Goal: Task Accomplishment & Management: Use online tool/utility

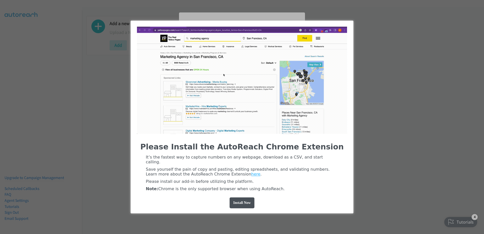
click at [291, 49] on img "entering modal" at bounding box center [242, 80] width 210 height 107
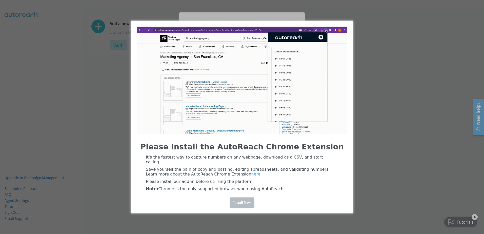
click at [249, 204] on div "Install Now" at bounding box center [242, 203] width 25 height 11
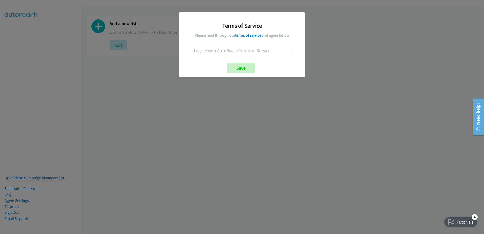
click at [293, 50] on div at bounding box center [292, 50] width 20 height 7
click at [288, 52] on div at bounding box center [292, 50] width 20 height 7
click at [293, 50] on input "checkbox" at bounding box center [291, 50] width 3 height 3
checkbox input "true"
click at [242, 64] on input "Save" at bounding box center [241, 68] width 28 height 10
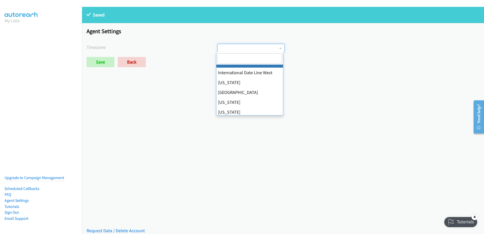
click at [223, 50] on span at bounding box center [251, 48] width 67 height 9
click at [267, 36] on div "Agent Settings Timezone International Date Line West American Samoa Midway Isla…" at bounding box center [283, 49] width 402 height 53
click at [246, 49] on span at bounding box center [251, 48] width 67 height 9
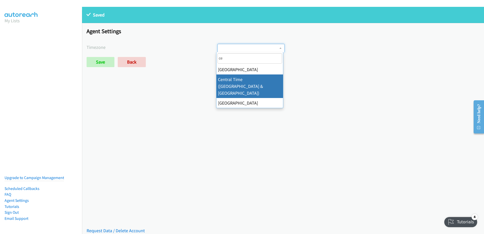
type input "ce"
select select "Central Time (US & Canada)"
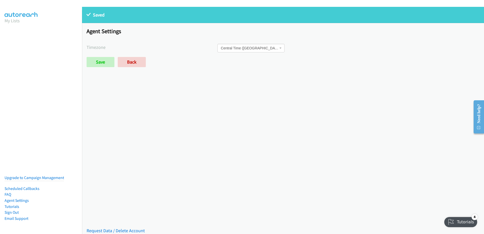
click at [263, 83] on div "Saved Saved Placeholder Agent Settings Timezone International Date Line West Am…" at bounding box center [283, 120] width 402 height 227
click at [100, 61] on input "Save" at bounding box center [101, 62] width 28 height 10
click at [324, 65] on div "Save Back" at bounding box center [218, 62] width 262 height 10
click at [99, 65] on input "Save" at bounding box center [101, 62] width 28 height 10
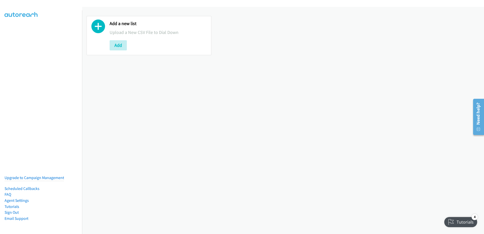
click at [251, 75] on div "Add a new list Upload a New CSV File to Dial Down Add" at bounding box center [283, 120] width 402 height 227
click at [116, 47] on button "Add" at bounding box center [118, 45] width 17 height 10
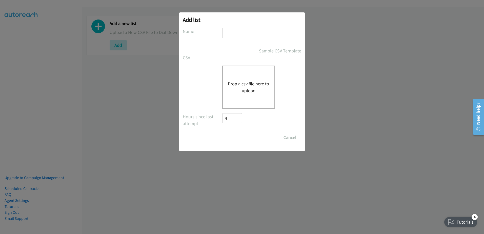
click at [249, 29] on input "text" at bounding box center [261, 33] width 79 height 10
type input "Follow up once 08-29"
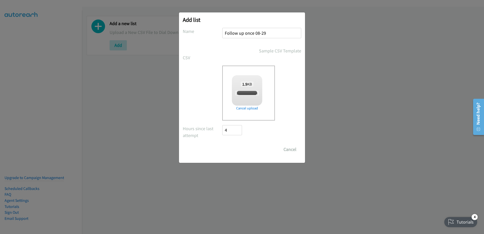
checkbox input "true"
click at [235, 152] on input "Save List" at bounding box center [235, 149] width 27 height 10
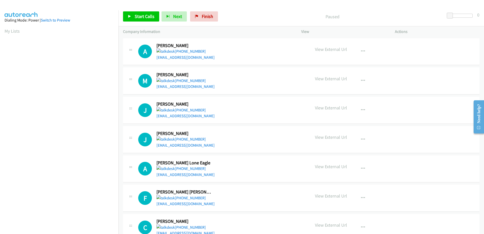
drag, startPoint x: 245, startPoint y: 56, endPoint x: 258, endPoint y: 23, distance: 35.0
click at [259, 24] on div "Start Calls Pause Next Finish Paused 0" at bounding box center [302, 17] width 366 height 20
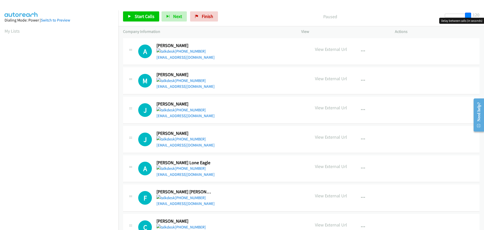
drag, startPoint x: 450, startPoint y: 18, endPoint x: 485, endPoint y: 18, distance: 34.7
click at [484, 18] on html "Start Calls Pause Next Finish Paused 120 Company Information Info Status View A…" at bounding box center [242, 12] width 484 height 24
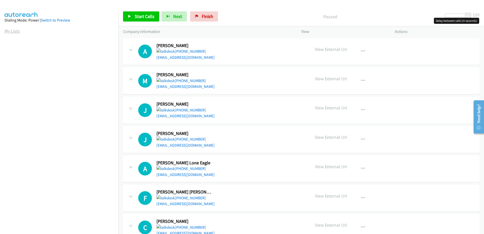
click at [7, 30] on link "My Lists" at bounding box center [12, 31] width 15 height 6
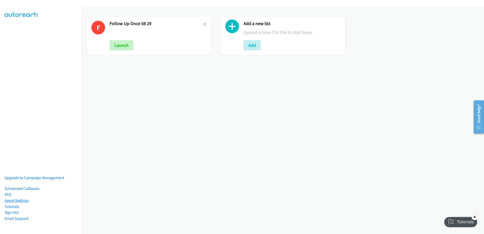
click at [16, 198] on link "Agent Settings" at bounding box center [17, 200] width 24 height 5
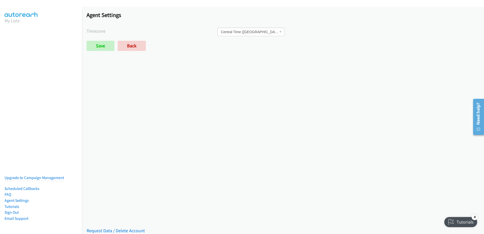
click at [2, 30] on aside "My Lists Upgrade to Campaign Management Scheduled Callbacks FAQ Agent Settings …" at bounding box center [41, 21] width 82 height 23
click at [134, 45] on link "Back" at bounding box center [132, 46] width 28 height 10
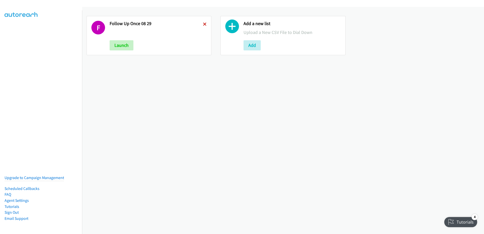
click at [205, 23] on icon at bounding box center [205, 25] width 4 height 4
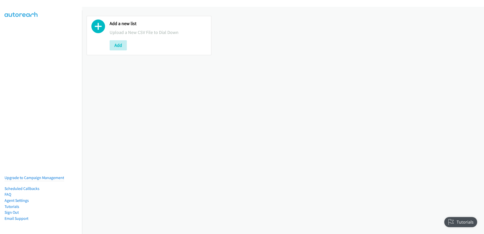
click at [302, 76] on div "Add a new list Upload a New CSV File to Dial Down Add" at bounding box center [283, 120] width 402 height 227
click at [119, 44] on button "Add" at bounding box center [118, 45] width 17 height 10
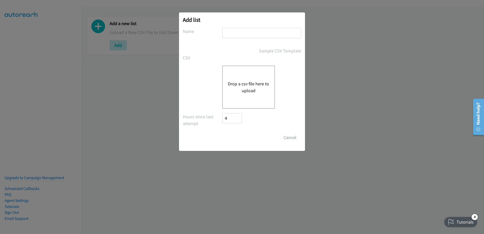
click at [238, 34] on input "text" at bounding box center [261, 33] width 79 height 10
type input "Fu once 08-29"
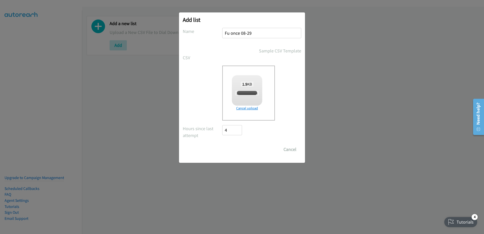
checkbox input "true"
click at [237, 150] on input "Save List" at bounding box center [235, 149] width 27 height 10
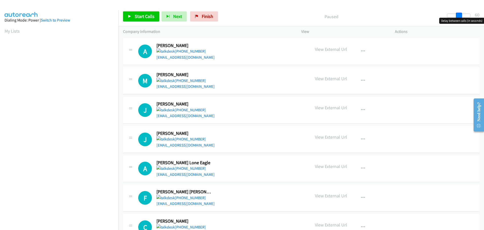
drag, startPoint x: 451, startPoint y: 16, endPoint x: 463, endPoint y: 16, distance: 11.4
click at [463, 16] on div at bounding box center [458, 16] width 23 height 4
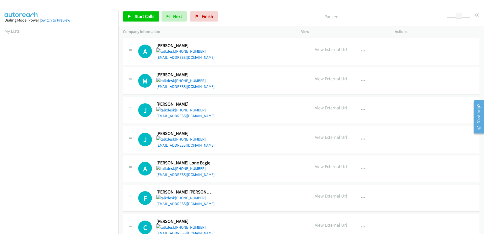
click at [289, 36] on div "Company Information" at bounding box center [208, 31] width 178 height 11
click at [14, 31] on link "My Lists" at bounding box center [12, 31] width 15 height 6
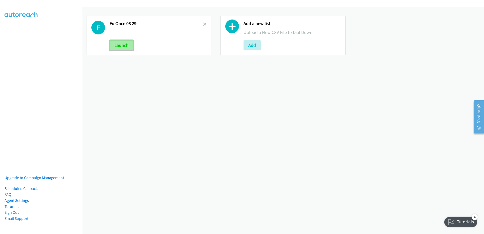
click at [115, 48] on button "Launch" at bounding box center [122, 45] width 24 height 10
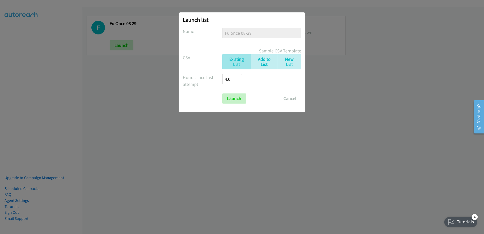
click at [148, 78] on div "Launch list No phone fields were returned for that Report or List View Please u…" at bounding box center [242, 119] width 484 height 229
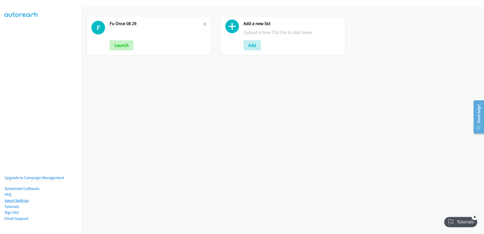
click at [24, 198] on link "Agent Settings" at bounding box center [17, 200] width 24 height 5
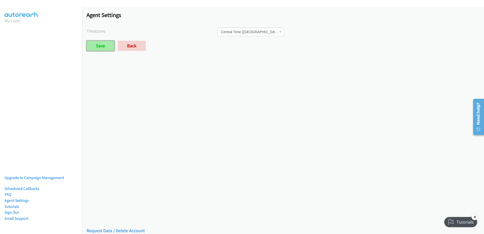
click at [110, 44] on input "Save" at bounding box center [101, 46] width 28 height 10
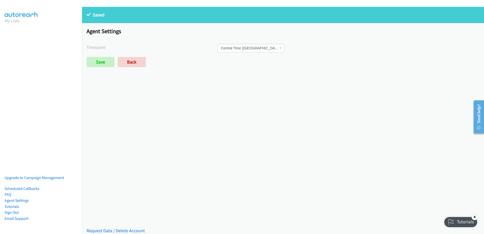
click at [3, 29] on aside "My Lists Upgrade to Campaign Management Scheduled Callbacks FAQ Agent Settings …" at bounding box center [41, 21] width 82 height 23
click at [12, 21] on link "My Lists" at bounding box center [12, 21] width 15 height 6
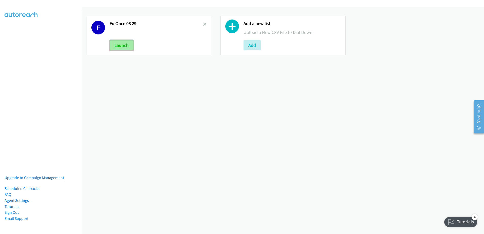
click at [116, 47] on button "Launch" at bounding box center [122, 45] width 24 height 10
click at [127, 47] on button "Launch" at bounding box center [122, 45] width 24 height 10
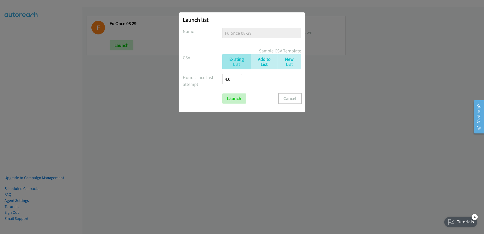
click at [295, 99] on button "Cancel" at bounding box center [290, 98] width 23 height 10
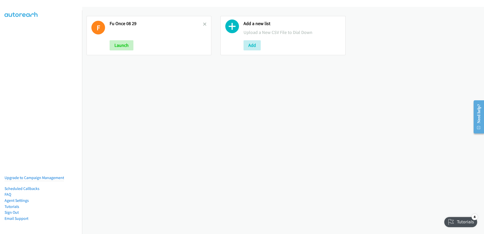
click at [342, 151] on div "F Fu Once 08 29 Launch Add a new list Upload a New CSV File to Dial Down Add" at bounding box center [283, 120] width 402 height 227
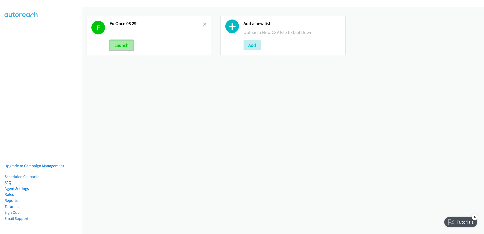
click at [121, 47] on button "Launch" at bounding box center [122, 45] width 24 height 10
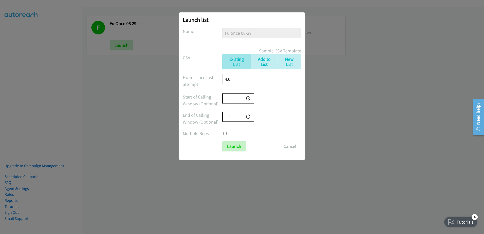
click at [246, 101] on input "time" at bounding box center [238, 98] width 32 height 10
type input "09:00"
click at [296, 110] on form "No phone fields were returned for that Report or List View Please upload a csv …" at bounding box center [242, 90] width 119 height 124
click at [228, 116] on input "time" at bounding box center [238, 117] width 32 height 10
click at [253, 117] on input "time" at bounding box center [238, 117] width 32 height 10
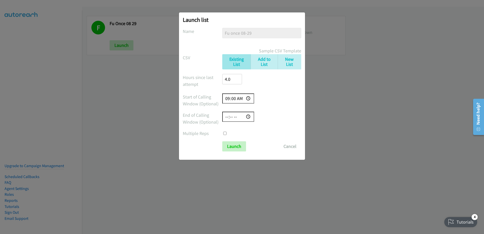
drag, startPoint x: 245, startPoint y: 117, endPoint x: 248, endPoint y: 118, distance: 3.2
click at [245, 117] on input "time" at bounding box center [238, 117] width 32 height 10
click at [248, 118] on input "time" at bounding box center [238, 117] width 32 height 10
type input "16:30"
click at [293, 128] on form "No phone fields were returned for that Report or List View Please upload a csv …" at bounding box center [242, 90] width 119 height 124
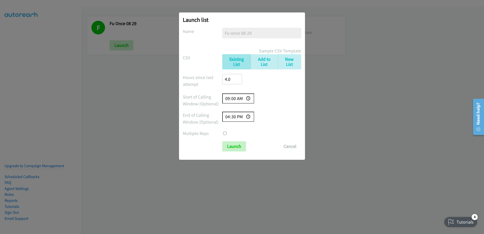
drag, startPoint x: 277, startPoint y: 92, endPoint x: 279, endPoint y: 95, distance: 2.9
click at [279, 94] on form "No phone fields were returned for that Report or List View Please upload a csv …" at bounding box center [242, 90] width 119 height 124
click at [235, 145] on input "Launch" at bounding box center [234, 146] width 24 height 10
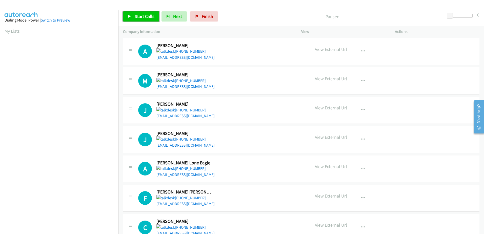
click at [136, 16] on span "Start Calls" at bounding box center [145, 16] width 20 height 6
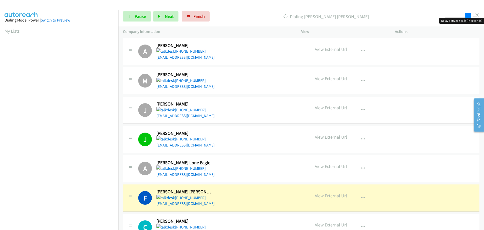
drag, startPoint x: 452, startPoint y: 17, endPoint x: 479, endPoint y: 14, distance: 27.6
click at [477, 14] on div "Start Calls Pause Next Finish Dialing [PERSON_NAME] [PERSON_NAME] 120" at bounding box center [302, 17] width 366 height 20
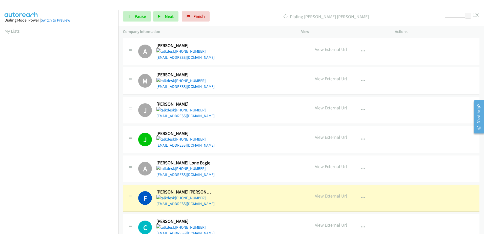
click at [388, 9] on div "Start Calls Pause Next Finish Dialing [PERSON_NAME] [PERSON_NAME] 120" at bounding box center [302, 17] width 366 height 20
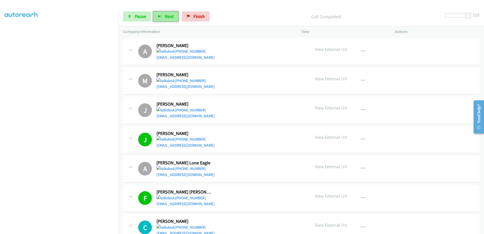
click at [169, 16] on span "Next" at bounding box center [169, 16] width 9 height 6
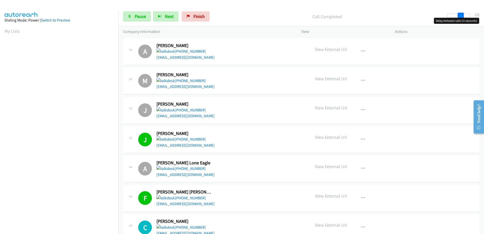
drag, startPoint x: 468, startPoint y: 16, endPoint x: 458, endPoint y: 20, distance: 10.4
click at [458, 20] on body "Start Calls Pause Next Finish Call Completed 69 Company Information Info Status…" at bounding box center [242, 12] width 484 height 24
click at [168, 17] on span "Next" at bounding box center [169, 16] width 9 height 6
click at [136, 16] on span "Pause" at bounding box center [140, 16] width 11 height 6
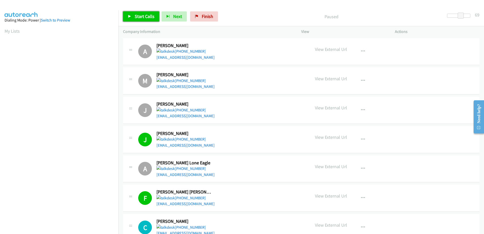
click at [139, 17] on span "Start Calls" at bounding box center [145, 16] width 20 height 6
click at [141, 17] on span "Start Calls" at bounding box center [145, 16] width 20 height 6
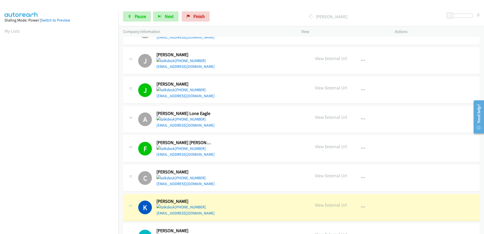
scroll to position [51, 0]
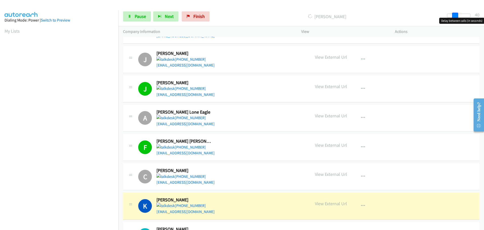
click at [457, 18] on body "Start Calls Pause Next Finish Dialing Kenneth 40 Company Information Info Statu…" at bounding box center [242, 12] width 484 height 24
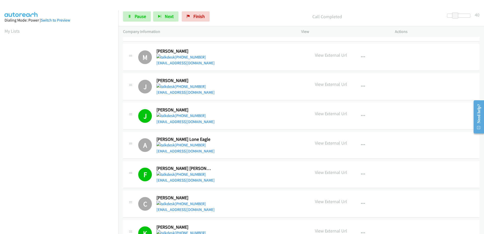
scroll to position [0, 0]
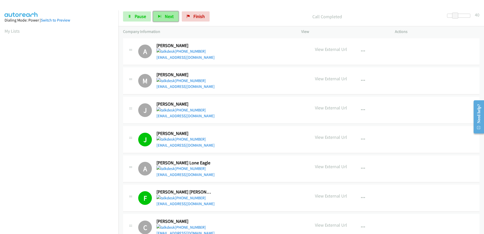
click at [168, 15] on span "Next" at bounding box center [169, 16] width 9 height 6
click at [454, 16] on span at bounding box center [454, 16] width 6 height 6
click at [405, 12] on div "Call Completed" at bounding box center [327, 16] width 231 height 10
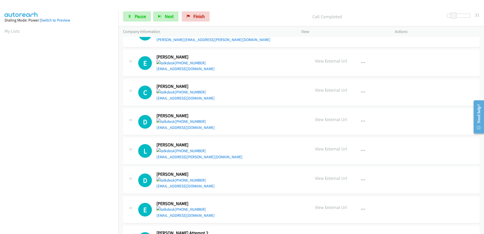
scroll to position [709, 0]
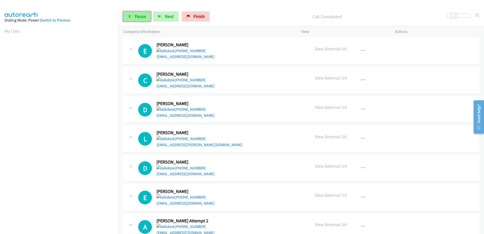
click at [137, 17] on span "Pause" at bounding box center [140, 16] width 11 height 6
click at [141, 15] on span "Start Calls" at bounding box center [145, 16] width 20 height 6
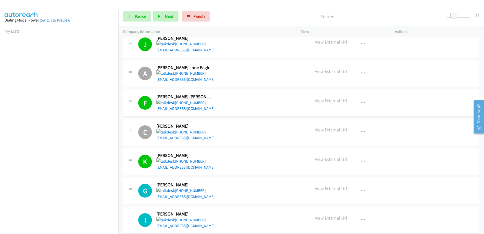
scroll to position [0, 0]
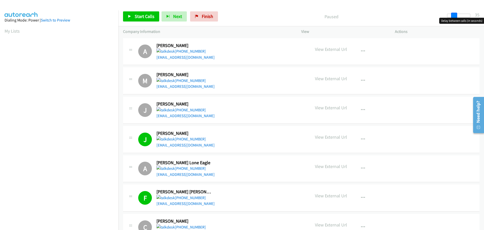
drag, startPoint x: 452, startPoint y: 17, endPoint x: 457, endPoint y: 19, distance: 5.9
click at [457, 19] on body "Start Calls Pause Next Finish Paused 35 Company Information Info Status View Ac…" at bounding box center [242, 12] width 484 height 24
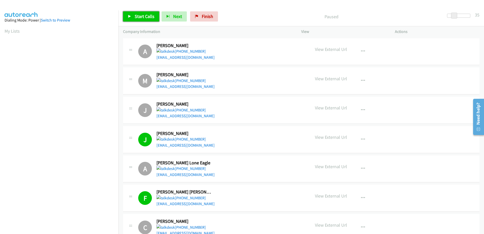
click at [131, 15] on icon at bounding box center [130, 17] width 4 height 4
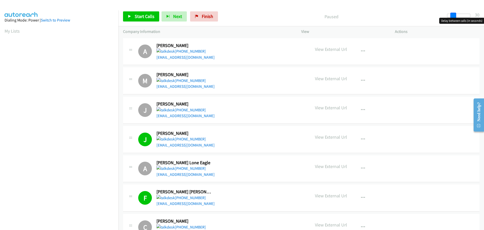
drag, startPoint x: 452, startPoint y: 17, endPoint x: 458, endPoint y: 16, distance: 5.6
click at [458, 16] on div at bounding box center [458, 16] width 23 height 4
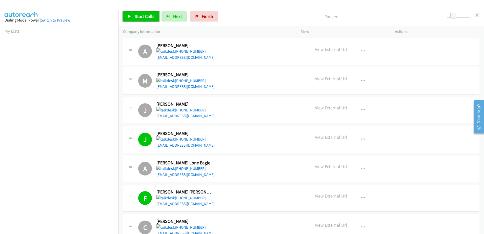
click at [145, 17] on span "Start Calls" at bounding box center [145, 16] width 20 height 6
click at [4, 30] on aside "Dialing Mode: Power | Switch to Preview My Lists" at bounding box center [59, 150] width 119 height 280
click at [10, 32] on link "My Lists" at bounding box center [12, 31] width 15 height 6
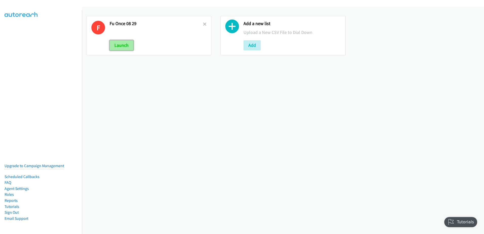
click at [118, 45] on button "Launch" at bounding box center [122, 45] width 24 height 10
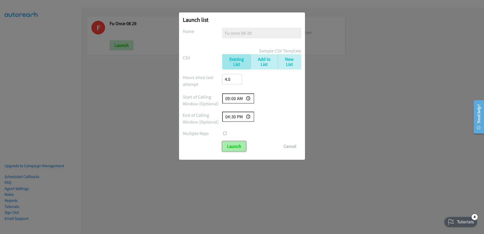
click at [233, 147] on input "Launch" at bounding box center [234, 146] width 24 height 10
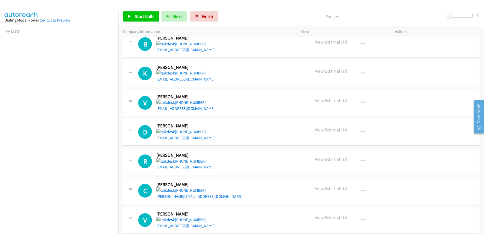
scroll to position [288, 0]
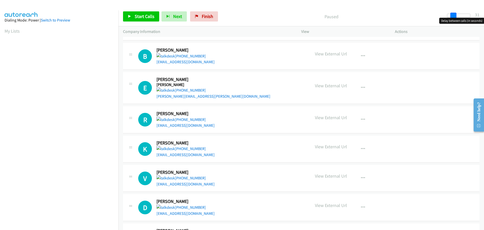
drag, startPoint x: 452, startPoint y: 16, endPoint x: 458, endPoint y: 18, distance: 6.0
click at [458, 18] on body "Start Calls Pause Next Finish Paused 31 Company Information Info Status View Ac…" at bounding box center [242, 12] width 484 height 24
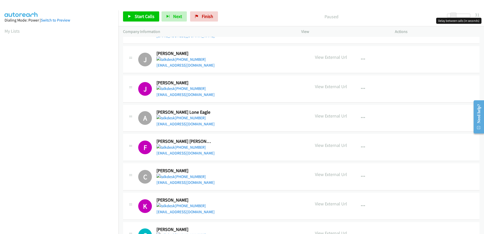
scroll to position [0, 0]
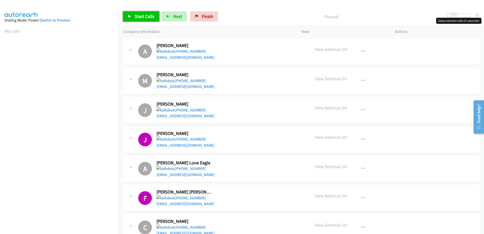
click at [150, 16] on span "Start Calls" at bounding box center [145, 16] width 20 height 6
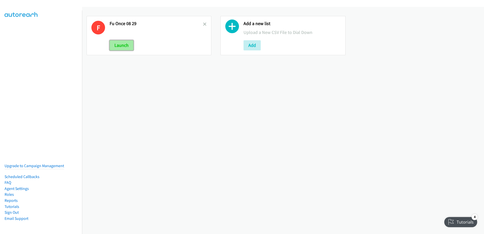
click at [123, 49] on button "Launch" at bounding box center [122, 45] width 24 height 10
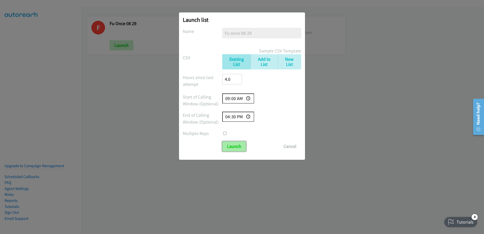
click at [230, 145] on input "Launch" at bounding box center [234, 146] width 24 height 10
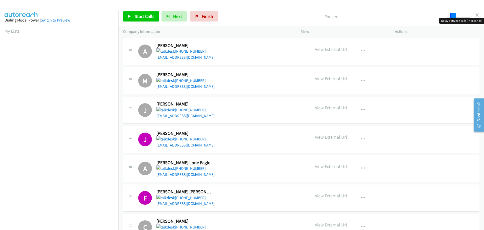
drag, startPoint x: 450, startPoint y: 17, endPoint x: 456, endPoint y: 17, distance: 5.6
click at [456, 17] on span at bounding box center [454, 16] width 6 height 6
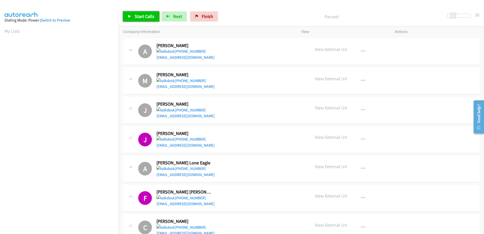
click at [130, 15] on icon at bounding box center [130, 17] width 4 height 4
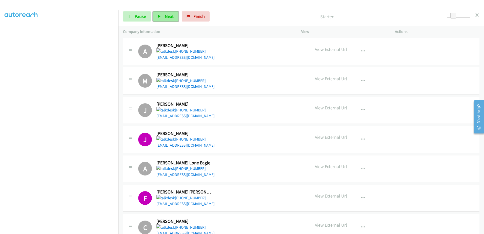
click at [157, 14] on button "Next" at bounding box center [165, 16] width 25 height 10
click at [137, 16] on span "Pause" at bounding box center [140, 16] width 11 height 6
click at [131, 16] on link "Start Calls" at bounding box center [141, 16] width 36 height 10
